Goal: Check status: Check status

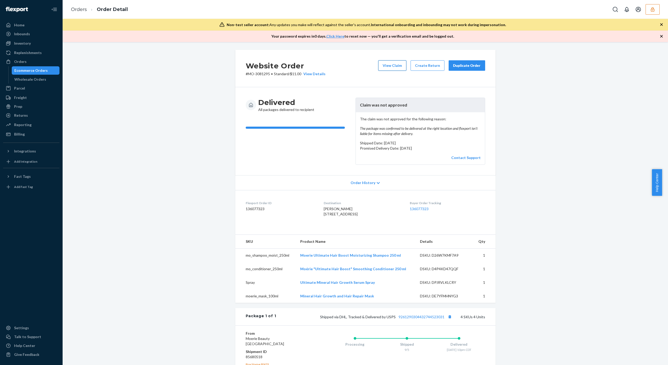
click at [392, 67] on button "View Claim" at bounding box center [392, 65] width 28 height 10
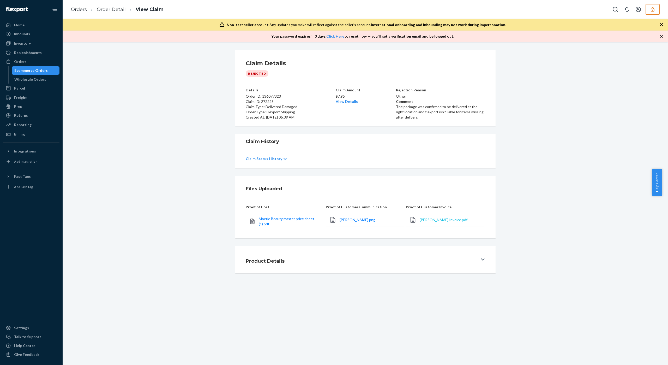
click at [432, 219] on span "Amber Mutchler Invoice.pdf" at bounding box center [444, 219] width 48 height 4
click at [435, 218] on span "Amber Mutchler Invoice.pdf" at bounding box center [444, 219] width 48 height 4
click at [356, 220] on span "Amber Mutchler.png" at bounding box center [358, 219] width 36 height 4
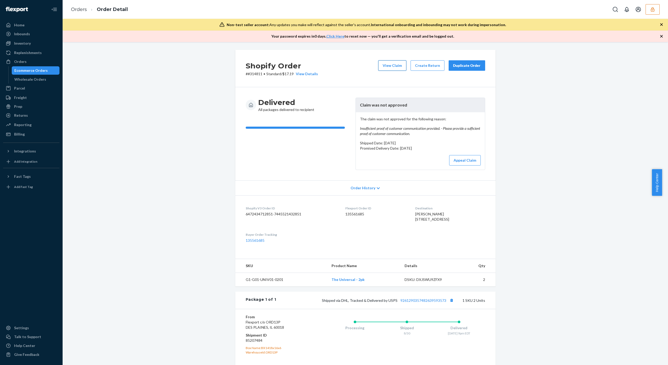
click at [386, 67] on button "View Claim" at bounding box center [392, 65] width 28 height 10
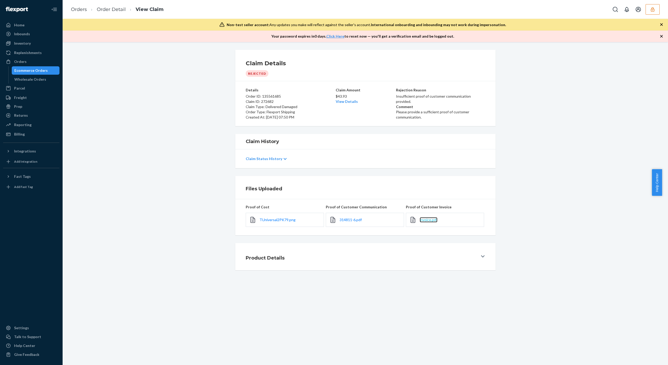
click at [420, 218] on span "invoice.pdf" at bounding box center [429, 219] width 18 height 4
click at [356, 218] on span "314811-6.pdf" at bounding box center [351, 219] width 22 height 4
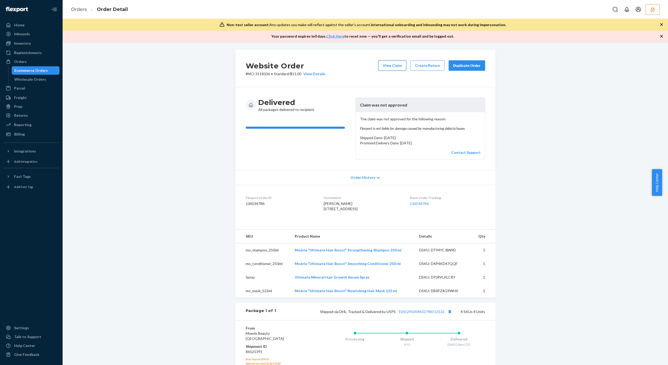
click at [387, 65] on button "View Claim" at bounding box center [392, 65] width 28 height 10
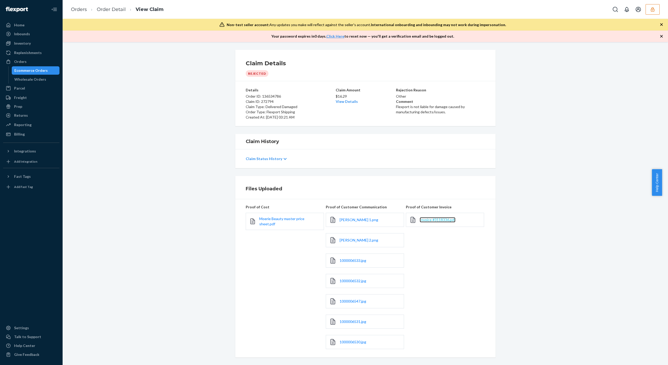
click at [437, 217] on span "Invoice #3118336.pdf" at bounding box center [438, 219] width 36 height 4
click at [354, 219] on span "Jimi Cox 1.png" at bounding box center [359, 219] width 39 height 4
click at [340, 243] on div "Jimi Cox 2.png" at bounding box center [365, 240] width 78 height 14
click at [345, 241] on span "Jimi Cox 2.png" at bounding box center [359, 240] width 39 height 4
click at [346, 261] on span "1000006533.jpg" at bounding box center [353, 260] width 27 height 4
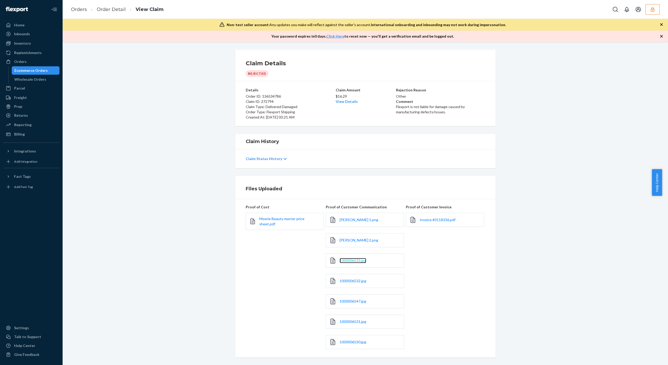
click at [343, 259] on span "1000006533.jpg" at bounding box center [353, 260] width 27 height 4
click at [344, 283] on div "1000006532.jpg" at bounding box center [365, 281] width 78 height 14
click at [345, 281] on span "1000006532.jpg" at bounding box center [353, 281] width 27 height 4
click at [340, 323] on span "1000006531.jpg" at bounding box center [353, 321] width 27 height 4
click at [351, 344] on span "1000006530.jpg" at bounding box center [353, 342] width 27 height 4
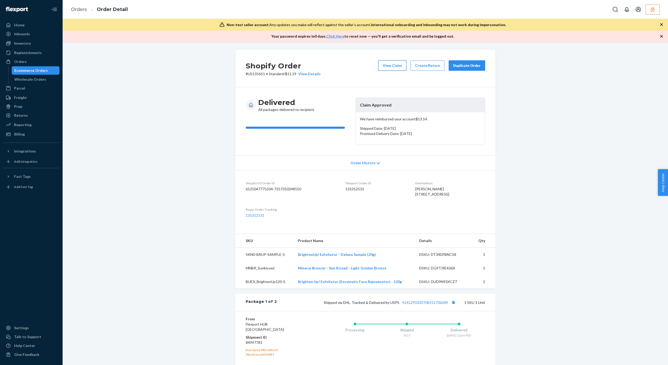
click at [381, 66] on button "View Claim" at bounding box center [392, 65] width 28 height 10
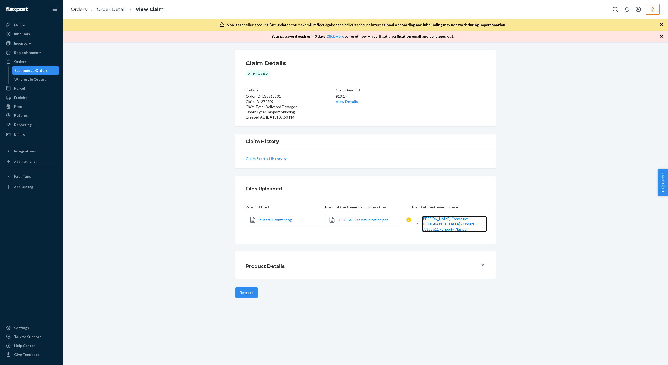
click at [435, 223] on span "Vasanti Cosmetics - USA · Orders · US135611 · Shopify Plus.pdf" at bounding box center [449, 223] width 55 height 15
click at [357, 220] on span "US135611 communication.pdf" at bounding box center [363, 219] width 49 height 4
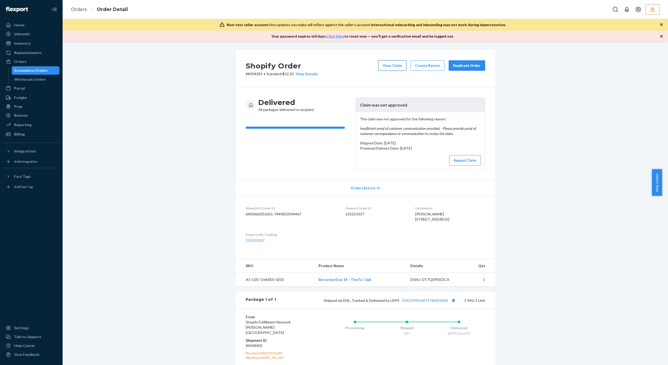
click at [392, 67] on button "View Claim" at bounding box center [392, 65] width 28 height 10
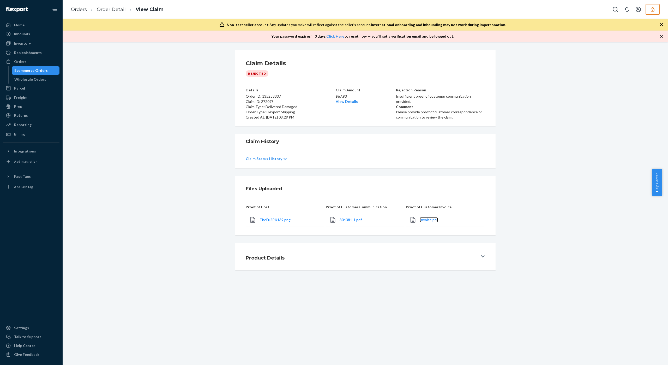
click at [431, 222] on link "Invoice.pdf" at bounding box center [429, 219] width 18 height 5
drag, startPoint x: 347, startPoint y: 218, endPoint x: 321, endPoint y: 285, distance: 70.9
click at [346, 218] on span "304381-1.pdf" at bounding box center [351, 219] width 22 height 4
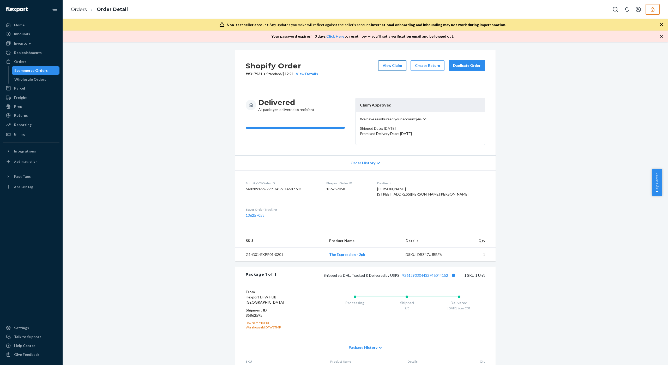
click at [380, 65] on button "View Claim" at bounding box center [392, 65] width 28 height 10
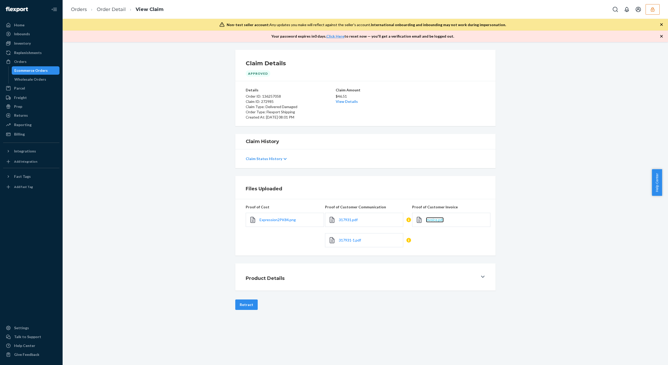
click at [435, 218] on span "invoice.pdf" at bounding box center [435, 219] width 18 height 4
click at [346, 218] on span "317931.pdf" at bounding box center [348, 219] width 19 height 4
click at [343, 239] on span "317931-1.pdf" at bounding box center [350, 240] width 22 height 4
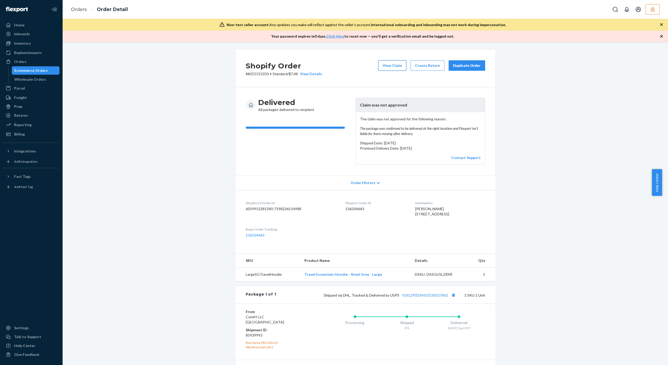
click at [382, 67] on button "View Claim" at bounding box center [392, 65] width 28 height 10
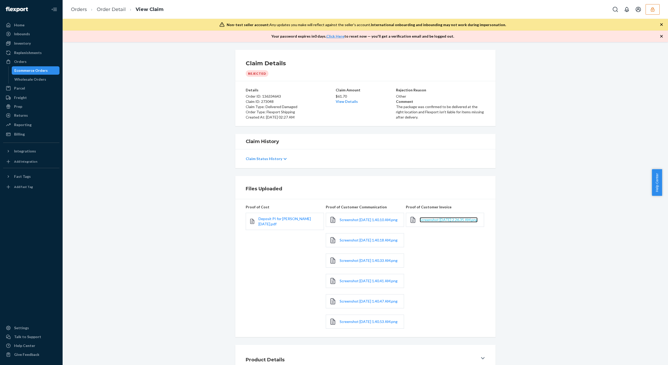
click at [427, 222] on span "Screenshot 2025-09-20 at 2.26.35 AM.png" at bounding box center [449, 219] width 58 height 4
click at [346, 222] on link "Screenshot 2025-09-20 at 1.40.10 AM.png" at bounding box center [369, 219] width 58 height 5
click at [352, 240] on span "Screenshot 2025-09-20 at 1.40.18 AM.png" at bounding box center [369, 240] width 58 height 4
click at [340, 263] on span "Screenshot 2025-09-20 at 1.40.33 AM.png" at bounding box center [369, 260] width 58 height 4
click at [342, 283] on link "Screenshot 2025-09-20 at 1.40.41 AM.png" at bounding box center [369, 280] width 58 height 5
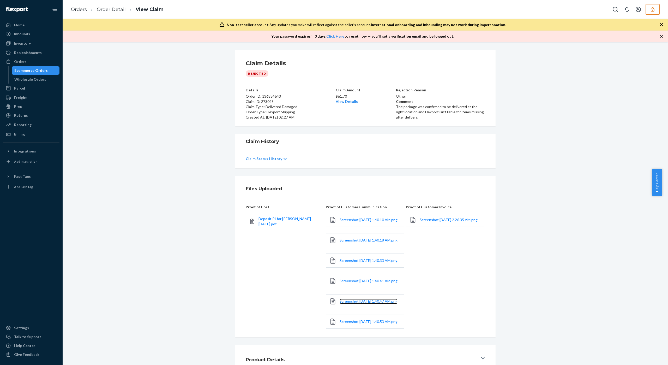
click at [356, 304] on link "Screenshot 2025-09-20 at 1.40.47 AM.png" at bounding box center [369, 301] width 58 height 5
click at [346, 221] on span "Screenshot 2025-09-20 at 1.40.10 AM.png" at bounding box center [369, 219] width 58 height 4
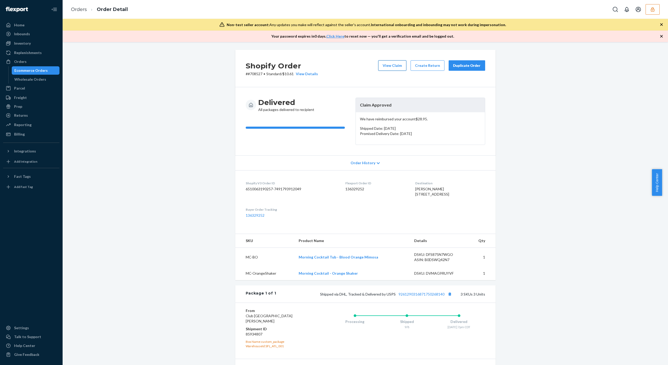
click at [394, 69] on button "View Claim" at bounding box center [392, 65] width 28 height 10
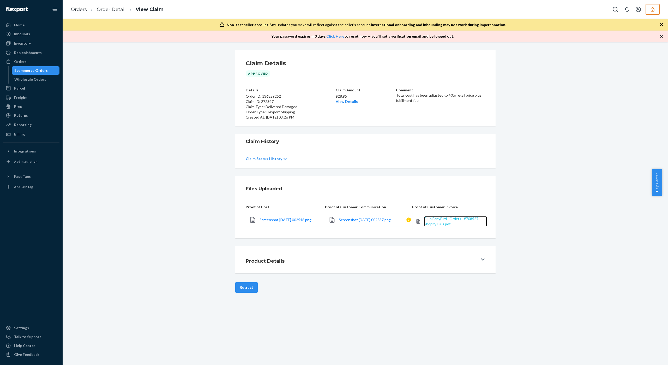
click at [441, 223] on span "Club EarlyBird · Orders · #708527 · Shopify Plus.pdf" at bounding box center [452, 221] width 56 height 10
click at [348, 220] on span "Screenshot 2025-09-17 002537.png" at bounding box center [365, 219] width 52 height 4
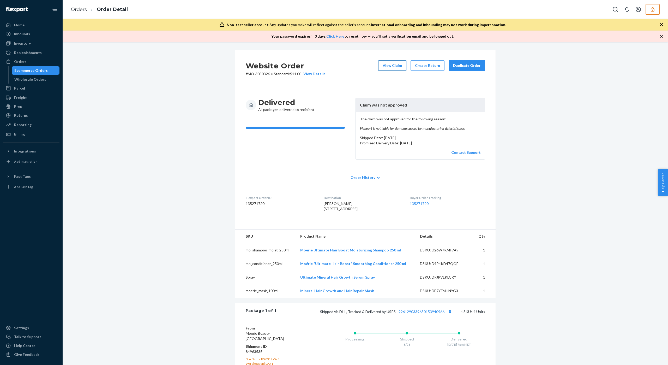
click at [395, 63] on button "View Claim" at bounding box center [392, 65] width 28 height 10
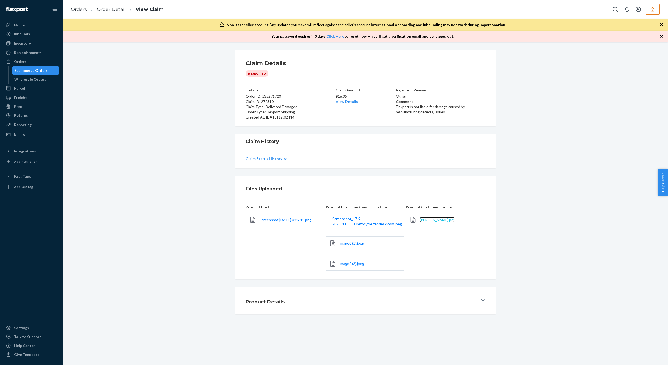
click at [423, 220] on span "[PERSON_NAME].pdf" at bounding box center [437, 219] width 35 height 4
click at [351, 224] on span "Screenshot_17-9-2025_115350_ketocycle.zendesk.com.jpeg" at bounding box center [368, 221] width 70 height 10
click at [344, 243] on span "image0 (1).jpeg" at bounding box center [352, 243] width 25 height 4
click at [351, 265] on span "image2 (2).jpeg" at bounding box center [352, 263] width 25 height 4
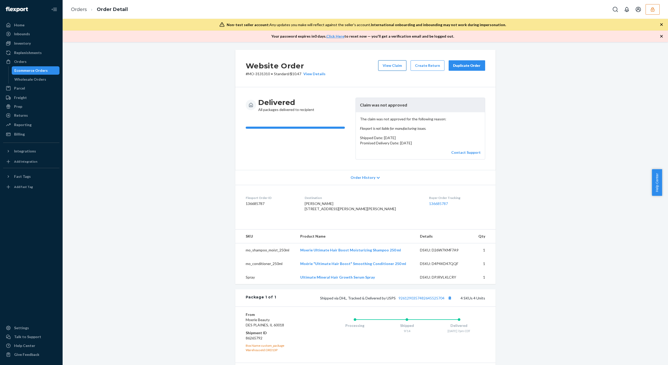
click at [397, 65] on button "View Claim" at bounding box center [392, 65] width 28 height 10
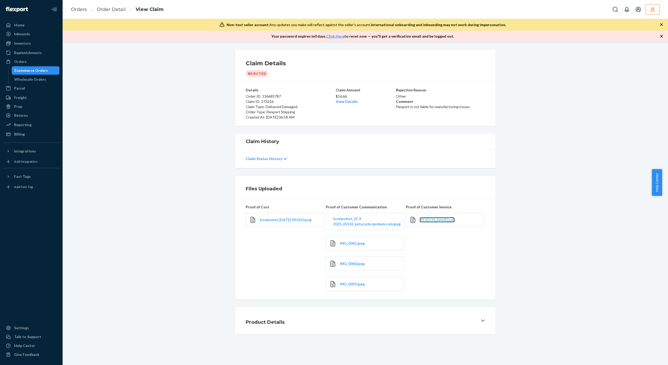
click at [437, 218] on span "[PERSON_NAME].pdf" at bounding box center [437, 219] width 35 height 4
click at [373, 225] on span "Screenshot_21-9-2025_65532_ketocycle.zendesk.com.jpeg" at bounding box center [367, 221] width 68 height 10
click at [349, 243] on span "IMG_0061.jpeg" at bounding box center [352, 243] width 25 height 4
click at [342, 264] on span "IMG_0060.jpeg" at bounding box center [352, 263] width 25 height 4
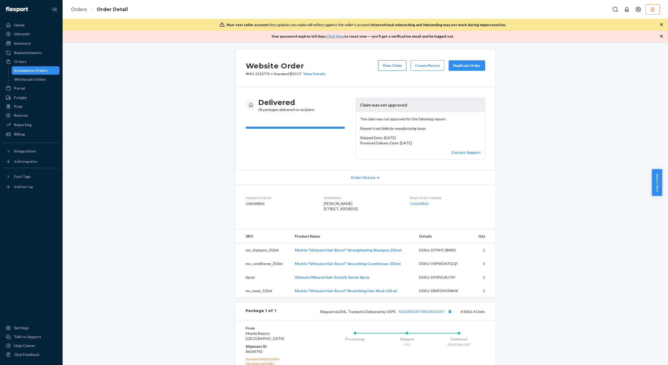
click at [391, 62] on button "View Claim" at bounding box center [392, 65] width 28 height 10
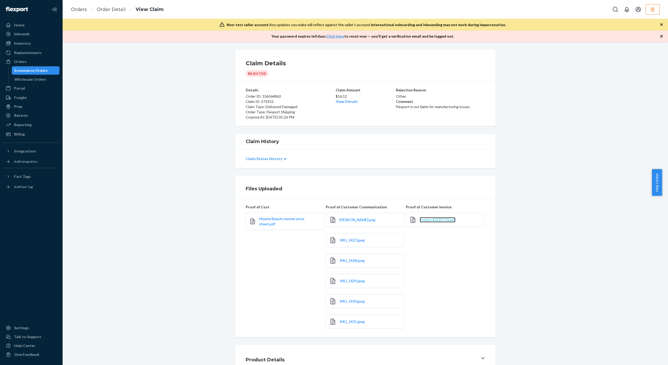
click at [443, 220] on span "Invoice #3122772.pdf" at bounding box center [438, 219] width 36 height 4
click at [358, 220] on span "Pam Kamenelis.png" at bounding box center [358, 219] width 36 height 4
drag, startPoint x: 346, startPoint y: 239, endPoint x: 555, endPoint y: 186, distance: 215.3
click at [346, 239] on span "IMG_1427.jpeg" at bounding box center [352, 240] width 25 height 4
click at [350, 280] on span "IMG_1429.jpeg" at bounding box center [352, 281] width 25 height 4
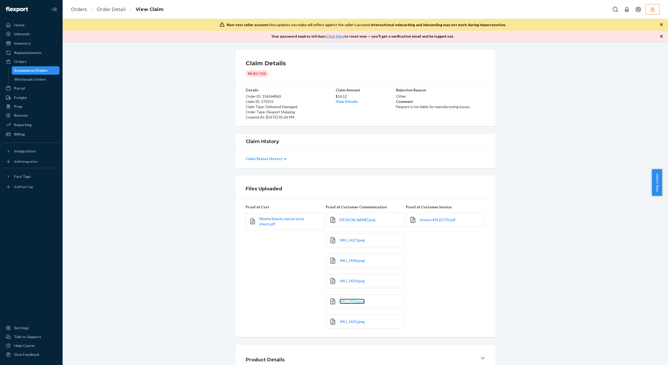
click at [345, 303] on span "IMG_1430.jpeg" at bounding box center [352, 301] width 25 height 4
click at [345, 318] on div "IMG_1431.jpeg" at bounding box center [365, 322] width 78 height 14
click at [345, 321] on span "IMG_1431.jpeg" at bounding box center [352, 321] width 25 height 4
